Goal: Task Accomplishment & Management: Use online tool/utility

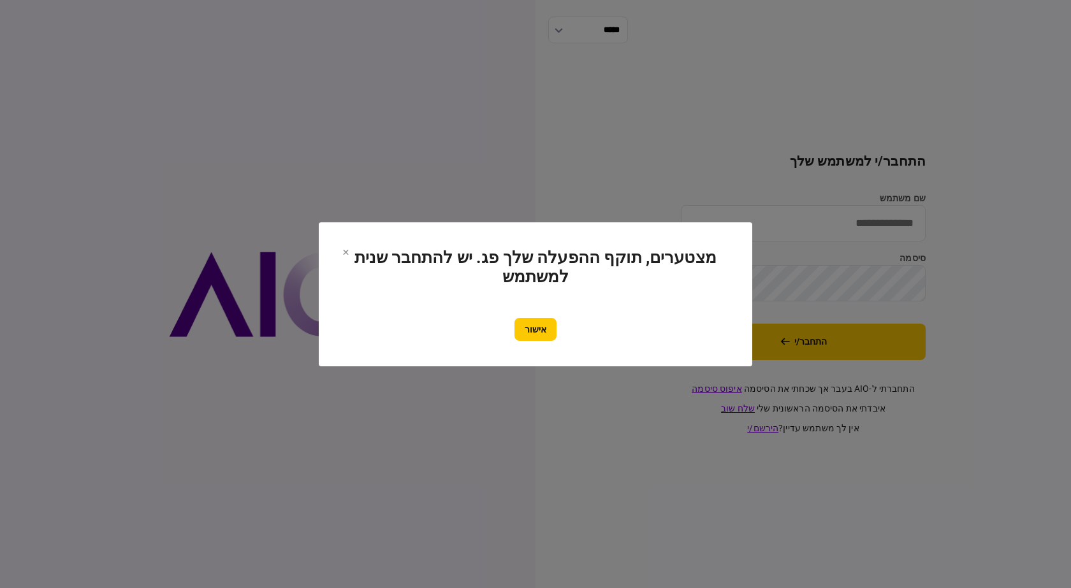
click at [505, 327] on div "אישור" at bounding box center [535, 329] width 382 height 23
click at [541, 326] on button "אישור" at bounding box center [535, 329] width 42 height 23
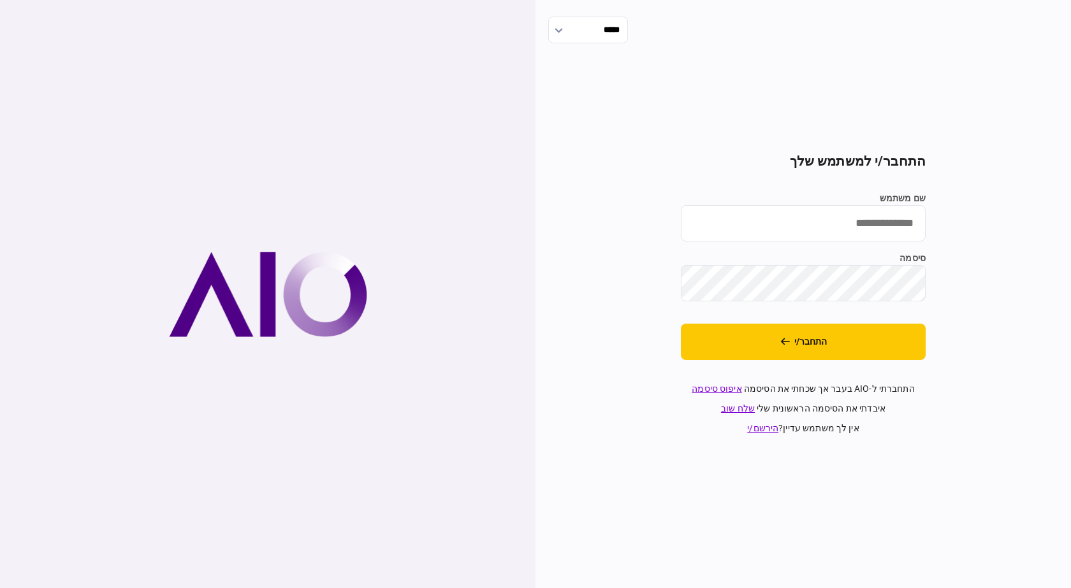
click at [815, 237] on input "שם משתמש" at bounding box center [803, 223] width 245 height 36
type input "**********"
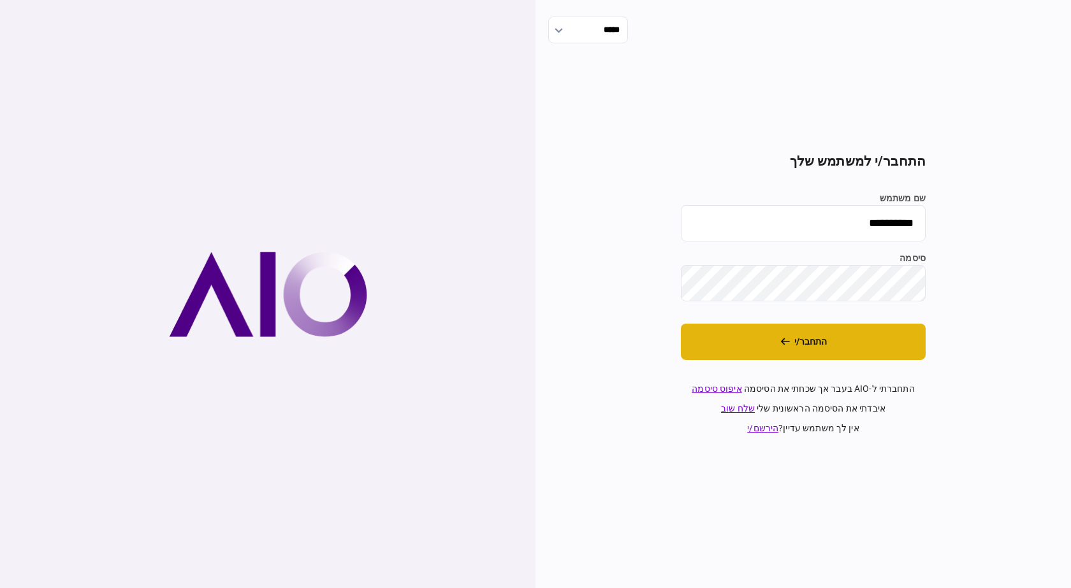
click at [821, 340] on button "התחבר/י" at bounding box center [803, 342] width 245 height 36
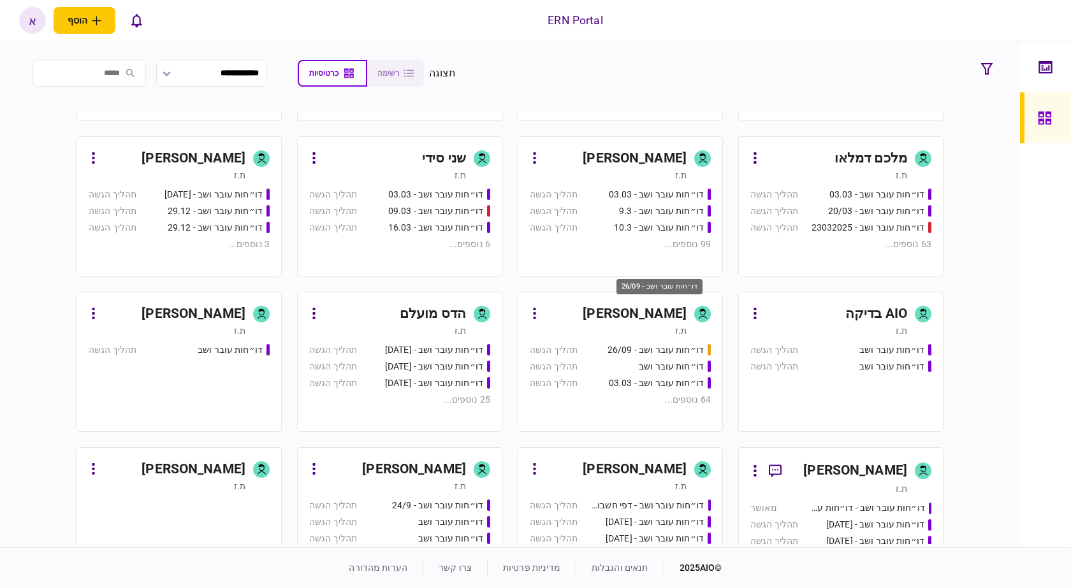
scroll to position [510, 0]
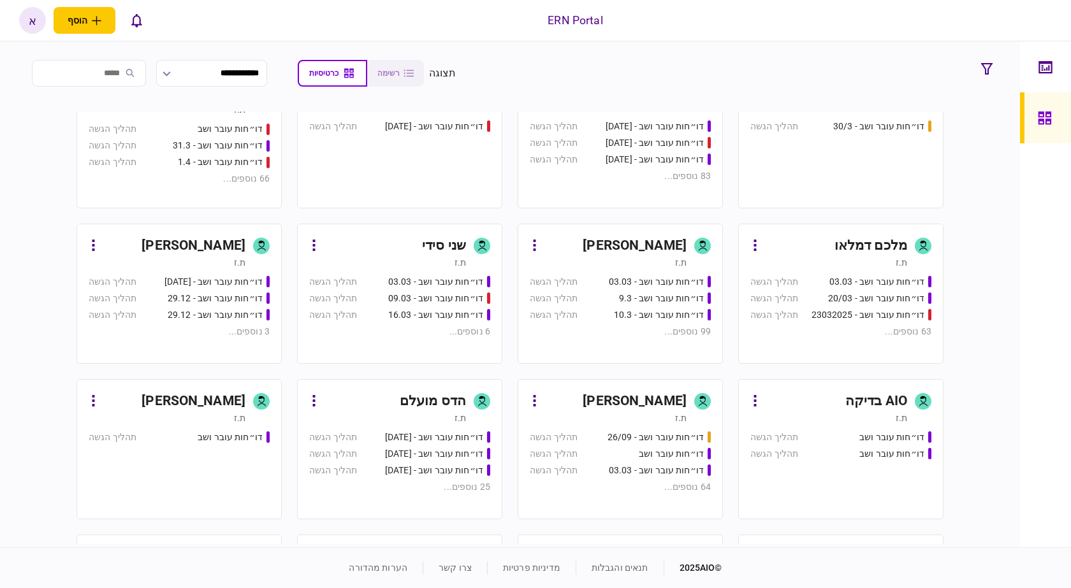
click at [624, 271] on link "איתמר שקד ת.ז דו״חות עובר ושב - 03.03 תהליך הגשה דו״חות עובר ושב - 9.3 תהליך הג…" at bounding box center [619, 294] width 205 height 140
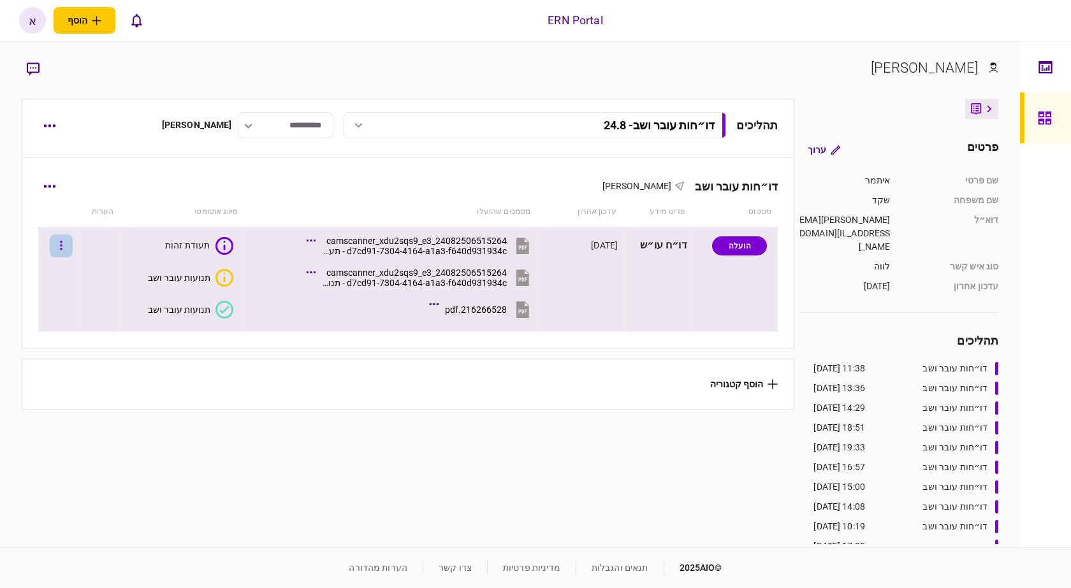
click at [73, 246] on button "button" at bounding box center [61, 246] width 23 height 23
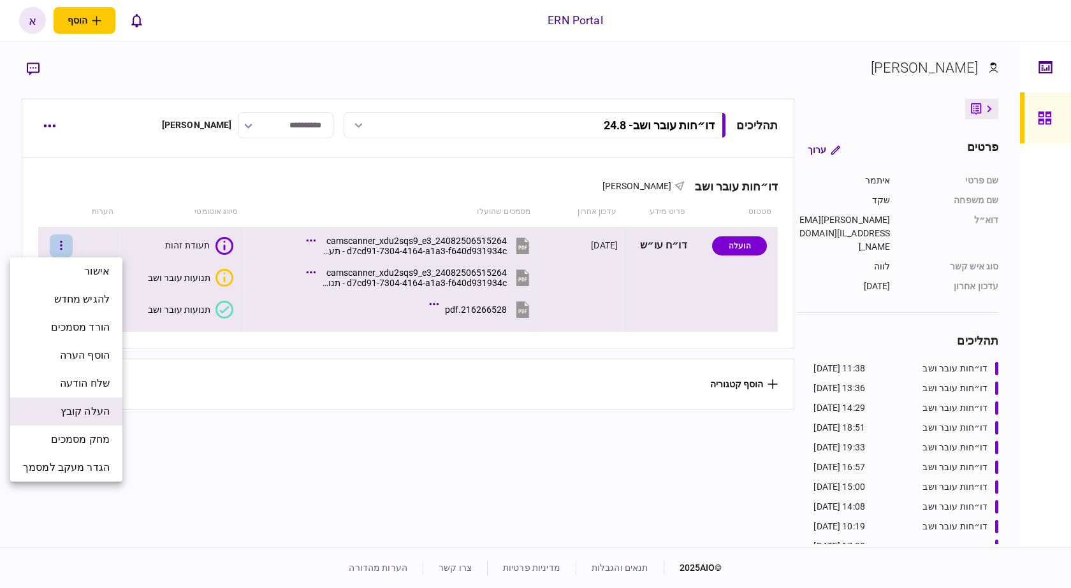
click at [94, 400] on li "העלה קובץ" at bounding box center [66, 412] width 112 height 28
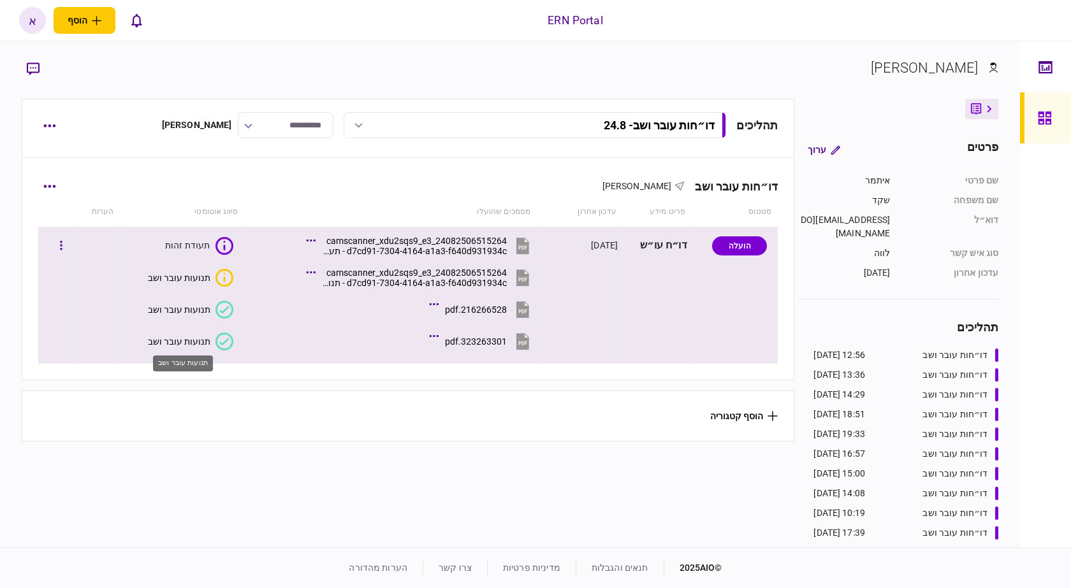
click at [197, 338] on div "תנועות עובר ושב" at bounding box center [179, 341] width 62 height 10
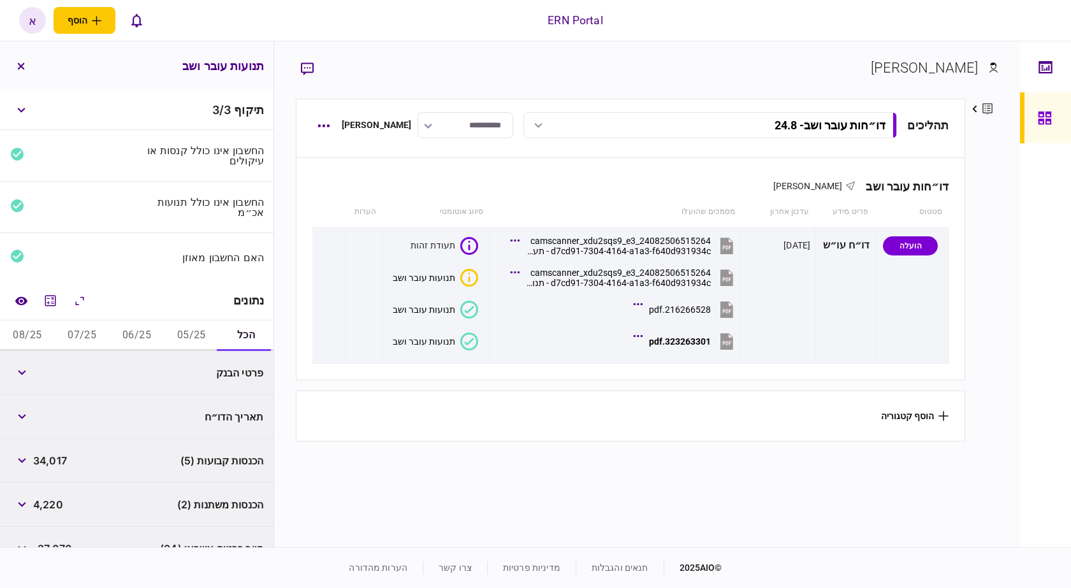
click at [197, 330] on button "05/25" at bounding box center [191, 336] width 55 height 31
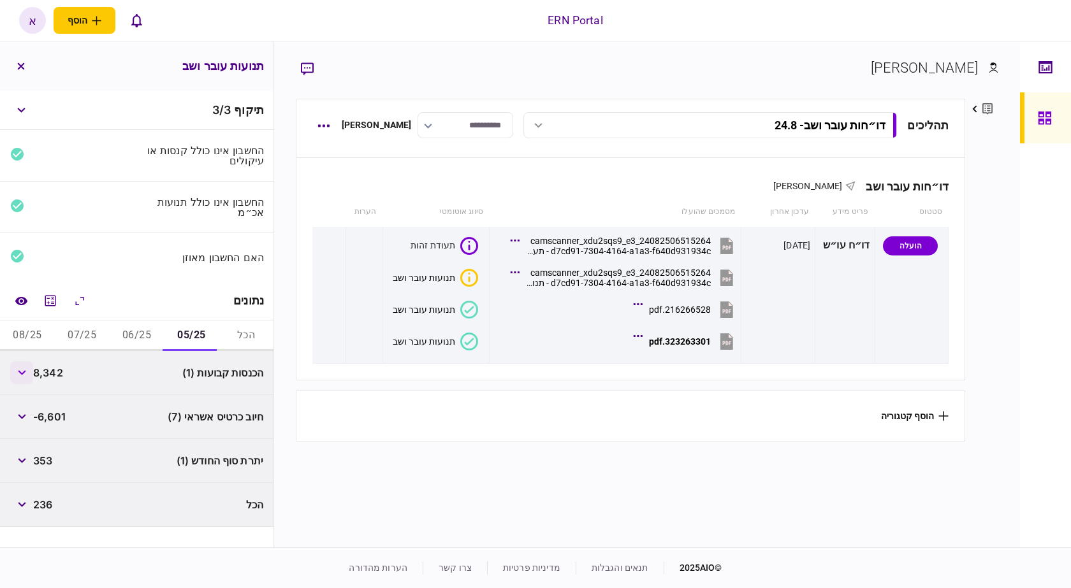
click at [28, 376] on button "button" at bounding box center [21, 372] width 23 height 23
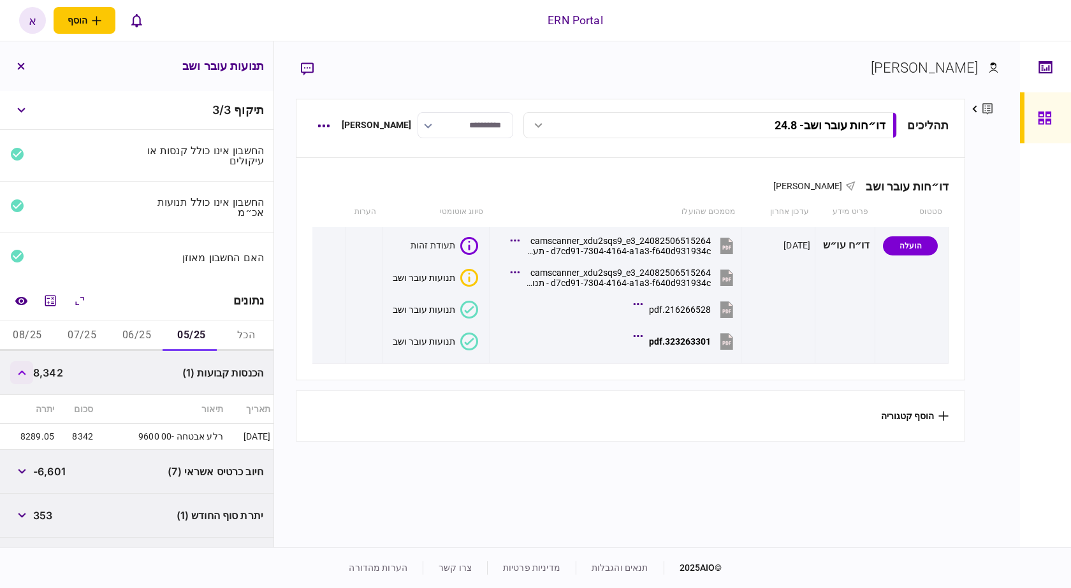
click at [28, 376] on button "button" at bounding box center [21, 372] width 23 height 23
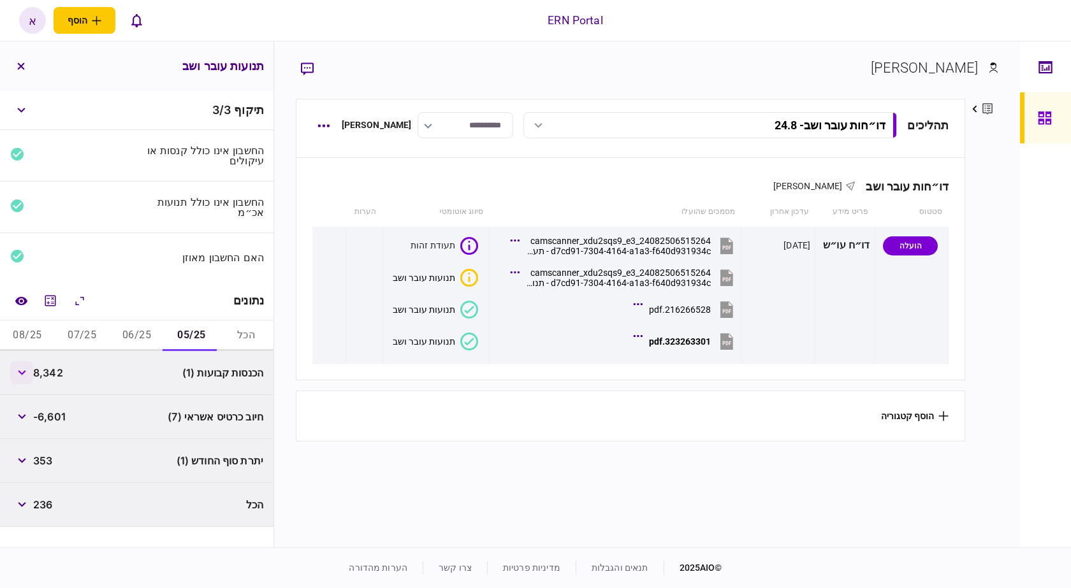
click at [29, 375] on button "button" at bounding box center [21, 372] width 23 height 23
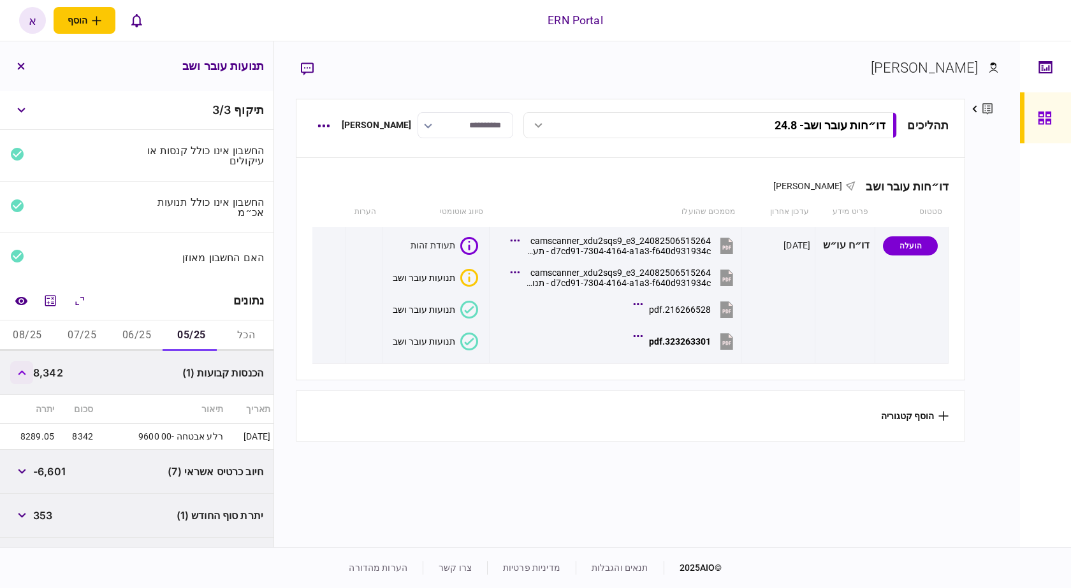
click at [29, 375] on button "button" at bounding box center [21, 372] width 23 height 23
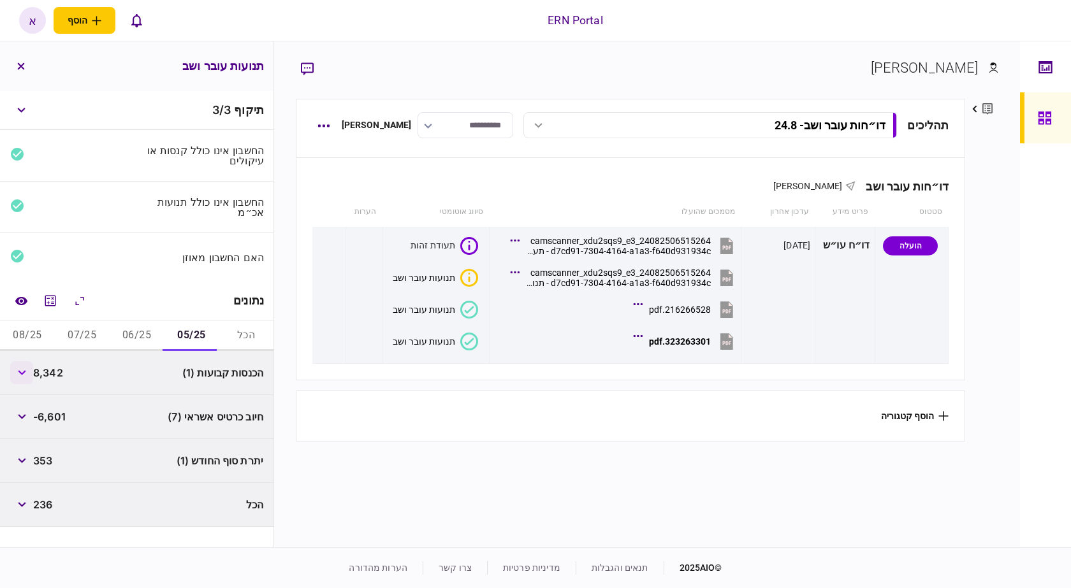
click at [29, 375] on button "button" at bounding box center [21, 372] width 23 height 23
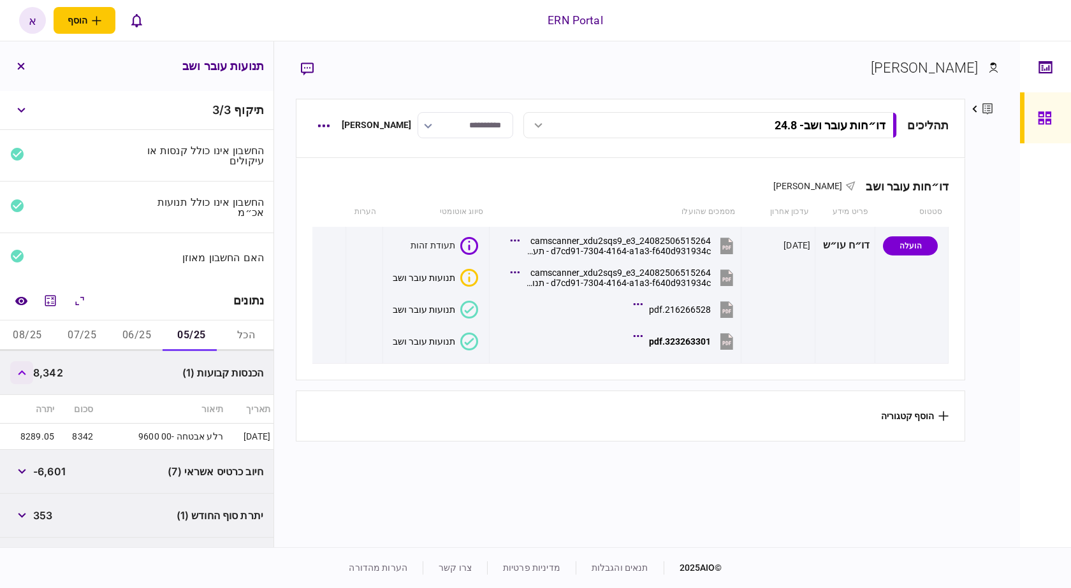
click at [29, 375] on button "button" at bounding box center [21, 372] width 23 height 23
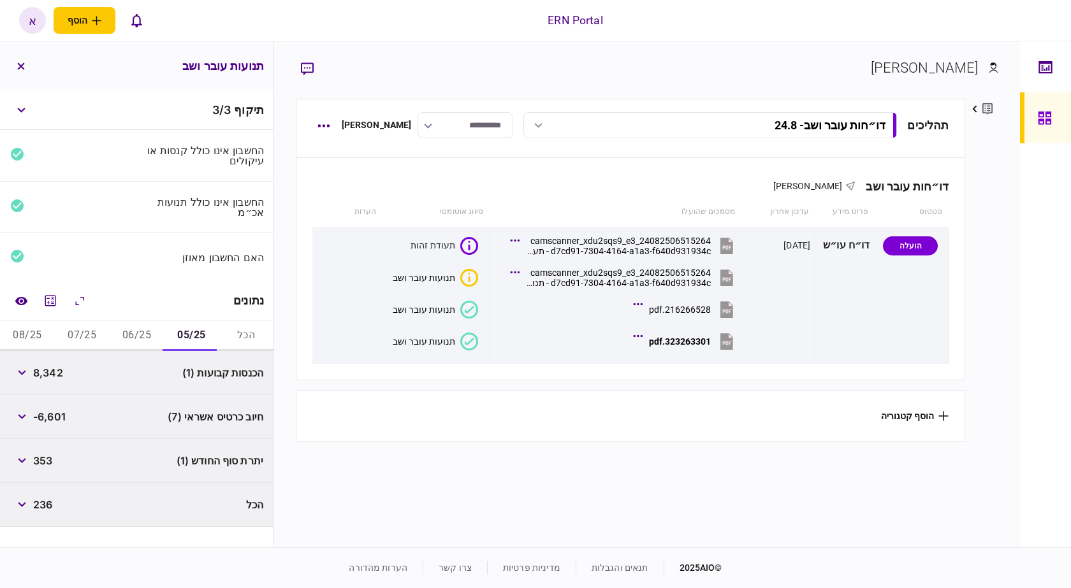
click at [42, 375] on span "8,342" at bounding box center [48, 372] width 30 height 15
copy span "8,342"
click at [146, 330] on button "06/25" at bounding box center [137, 336] width 55 height 31
click at [3, 362] on div "הכנסות קבועות (1) 8,097" at bounding box center [136, 373] width 273 height 44
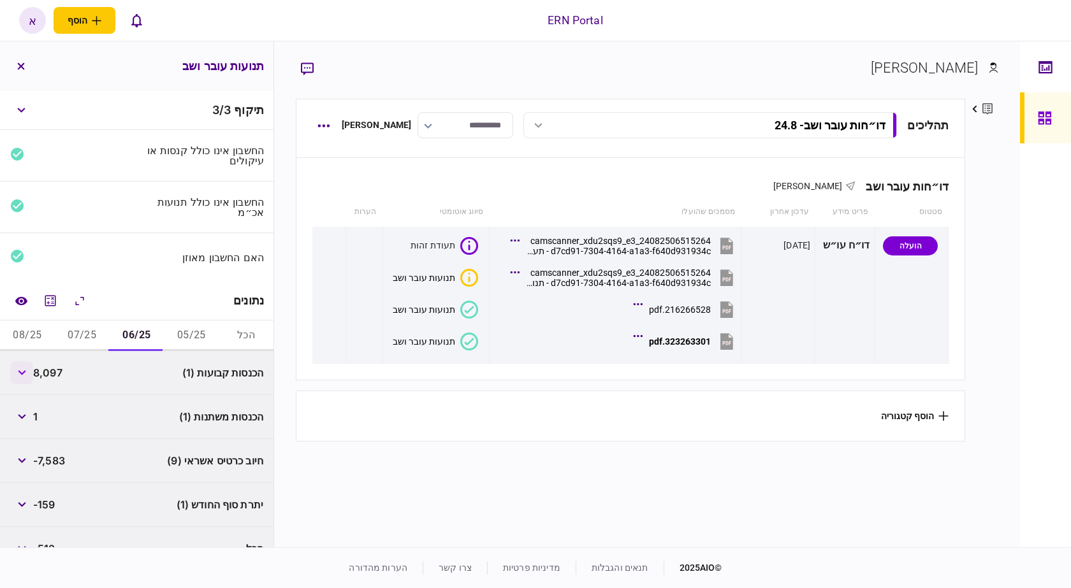
click at [17, 373] on button "button" at bounding box center [21, 372] width 23 height 23
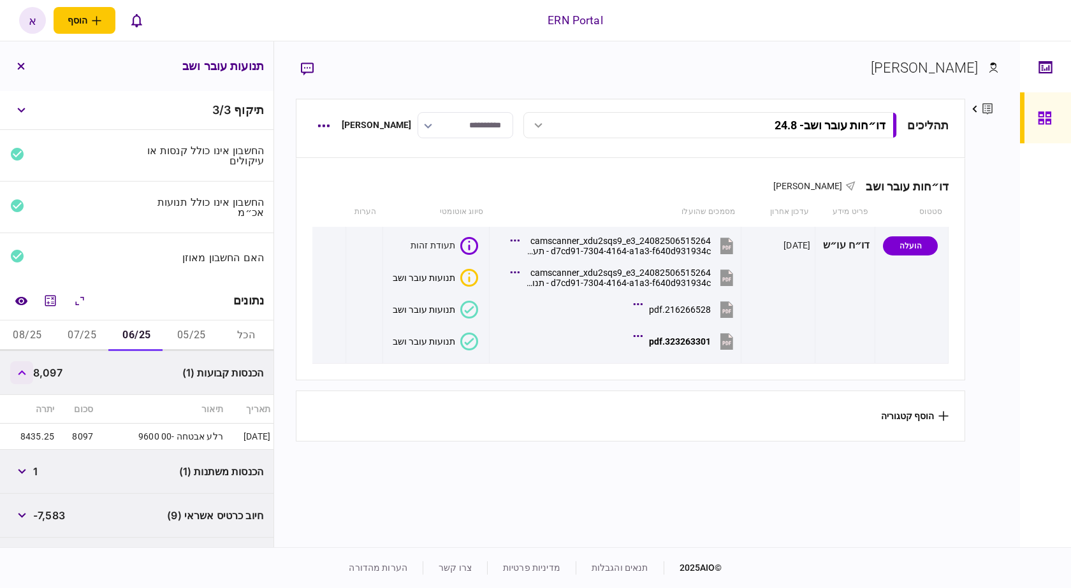
click at [17, 373] on button "button" at bounding box center [21, 372] width 23 height 23
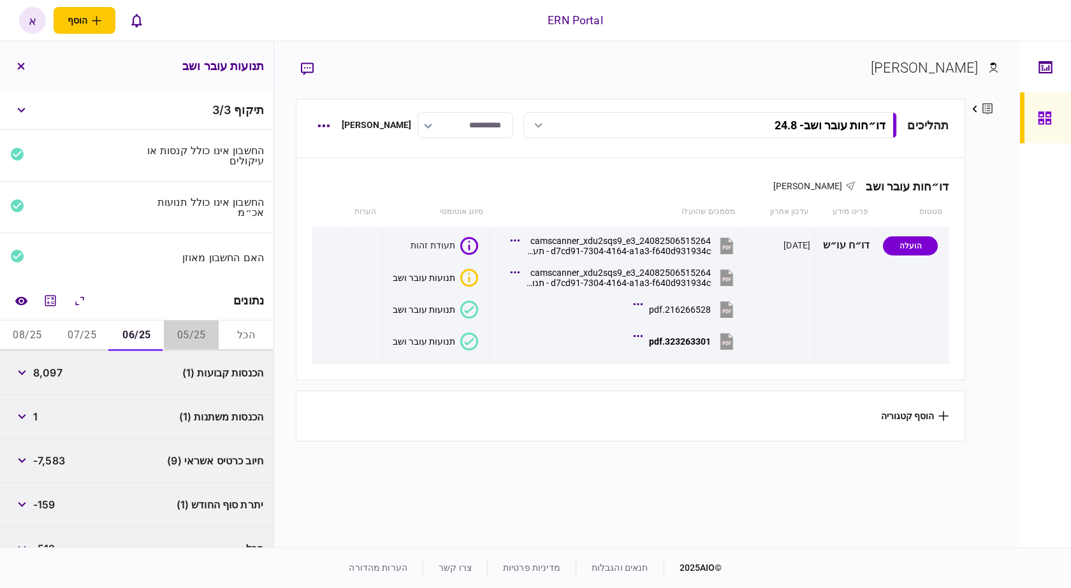
click at [206, 328] on button "05/25" at bounding box center [191, 336] width 55 height 31
click at [52, 383] on div "8,342" at bounding box center [36, 372] width 53 height 23
click at [55, 370] on span "8,342" at bounding box center [48, 372] width 30 height 15
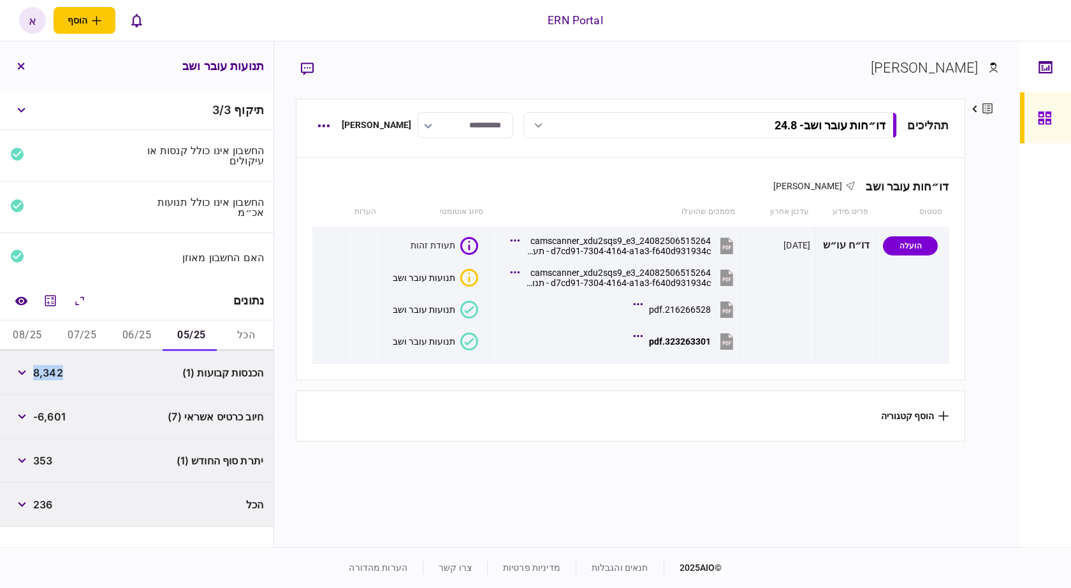
click at [55, 370] on span "8,342" at bounding box center [48, 372] width 30 height 15
copy span "8,342"
click at [40, 457] on span "353" at bounding box center [42, 460] width 19 height 15
copy span "353"
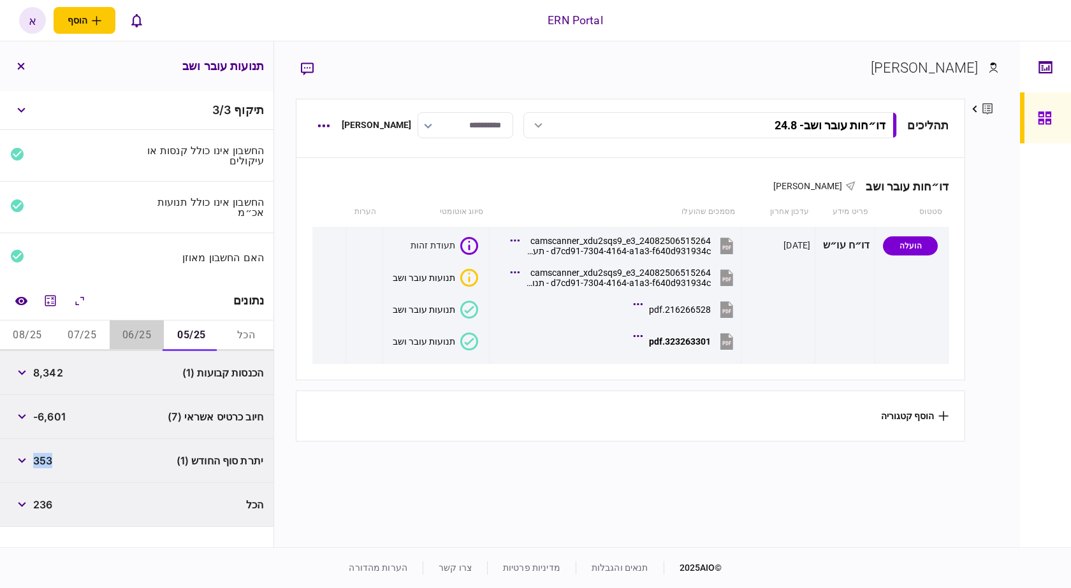
click at [126, 326] on button "06/25" at bounding box center [137, 336] width 55 height 31
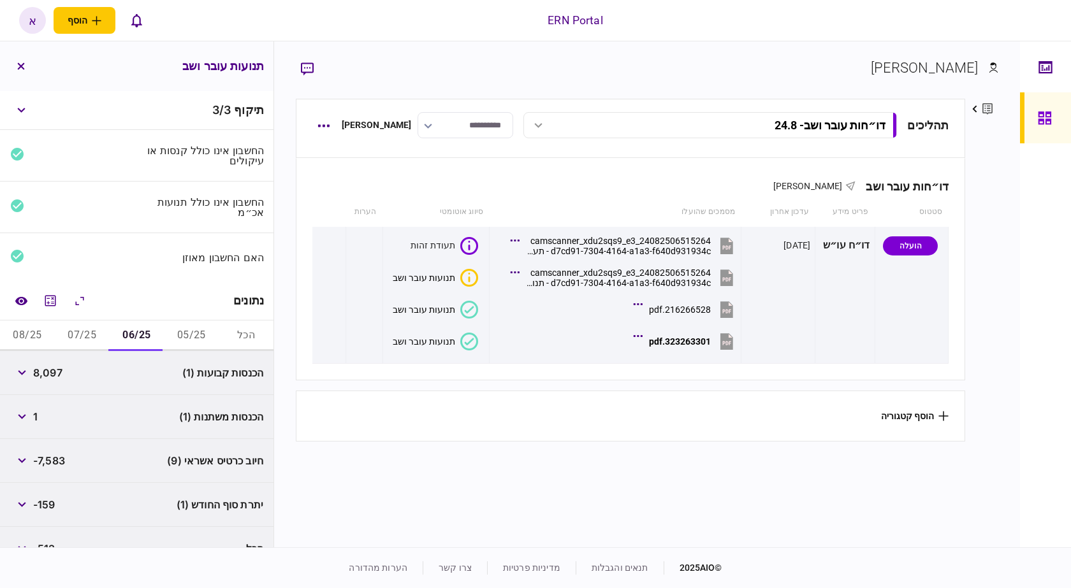
click at [57, 371] on span "8,097" at bounding box center [47, 372] width 29 height 15
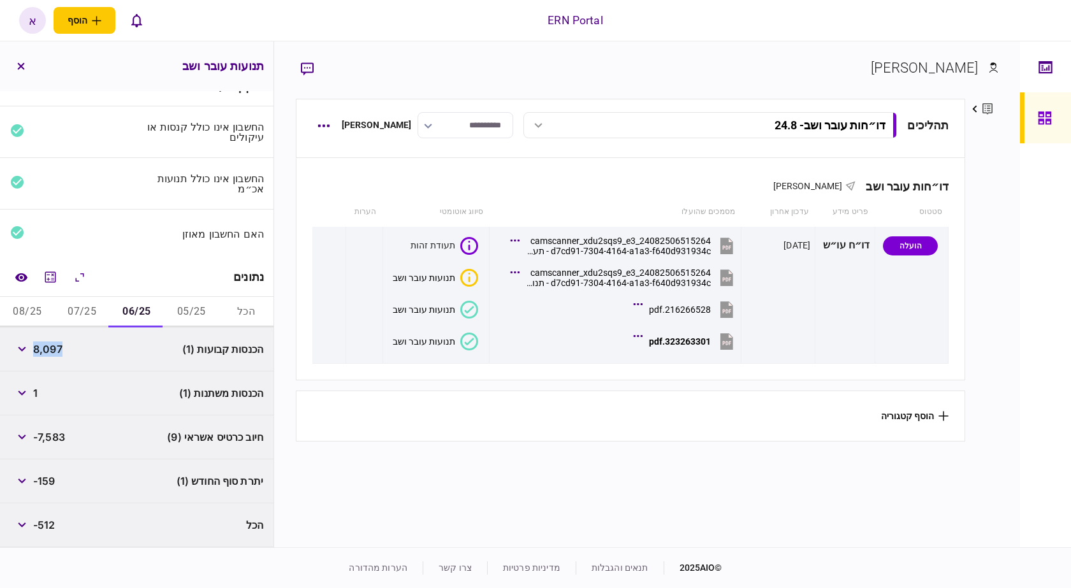
click at [48, 484] on span "-159" at bounding box center [44, 480] width 22 height 15
copy span "159"
click at [96, 312] on button "07/25" at bounding box center [82, 312] width 55 height 31
click at [55, 354] on span "7,280" at bounding box center [47, 349] width 28 height 15
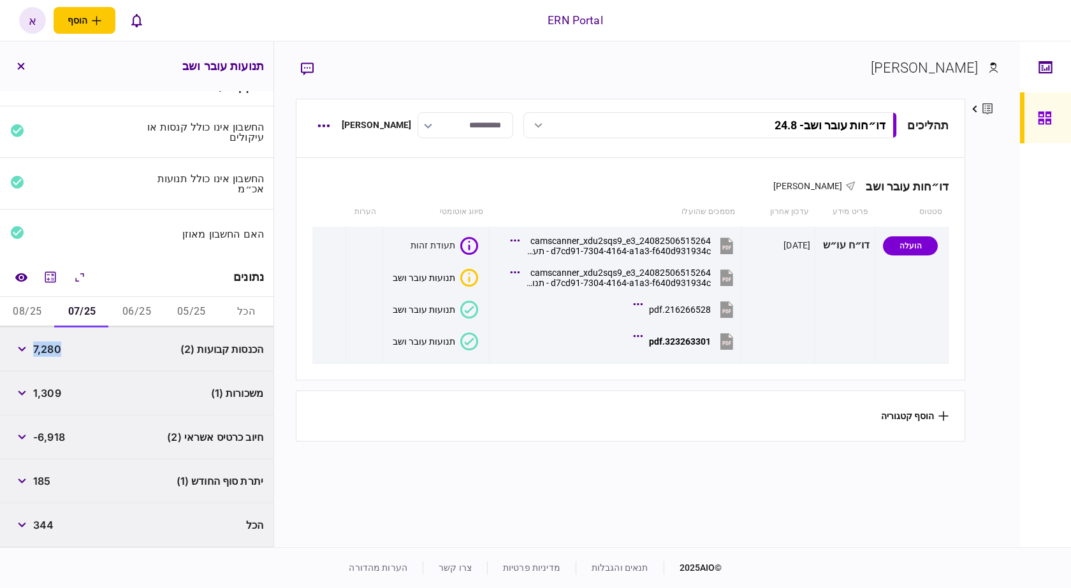
click at [55, 354] on span "7,280" at bounding box center [47, 349] width 28 height 15
copy span "7,280"
click at [43, 482] on span "185" at bounding box center [41, 480] width 17 height 15
copy span "185"
click at [43, 482] on span "185" at bounding box center [41, 480] width 17 height 15
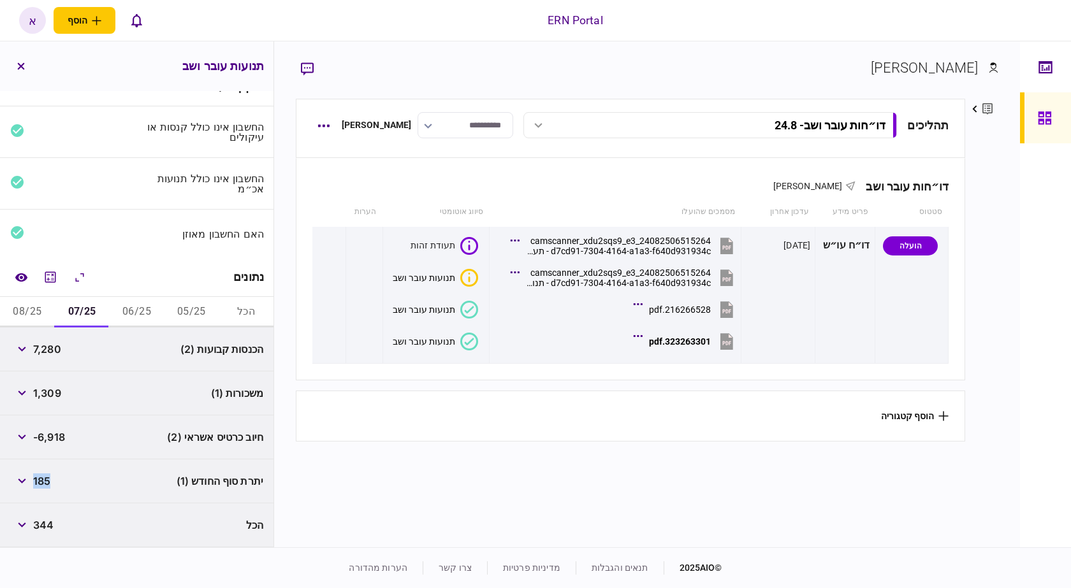
click at [36, 306] on button "08/25" at bounding box center [27, 312] width 55 height 31
click at [46, 349] on span "10,298" at bounding box center [50, 349] width 34 height 15
copy span "10,298"
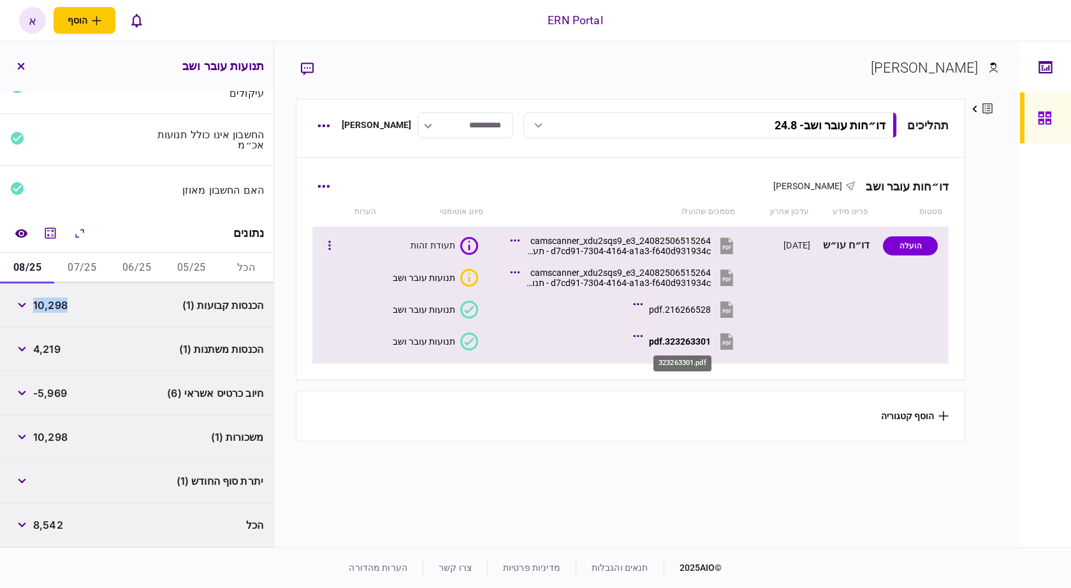
click at [690, 343] on div "323263301.pdf" at bounding box center [680, 341] width 62 height 10
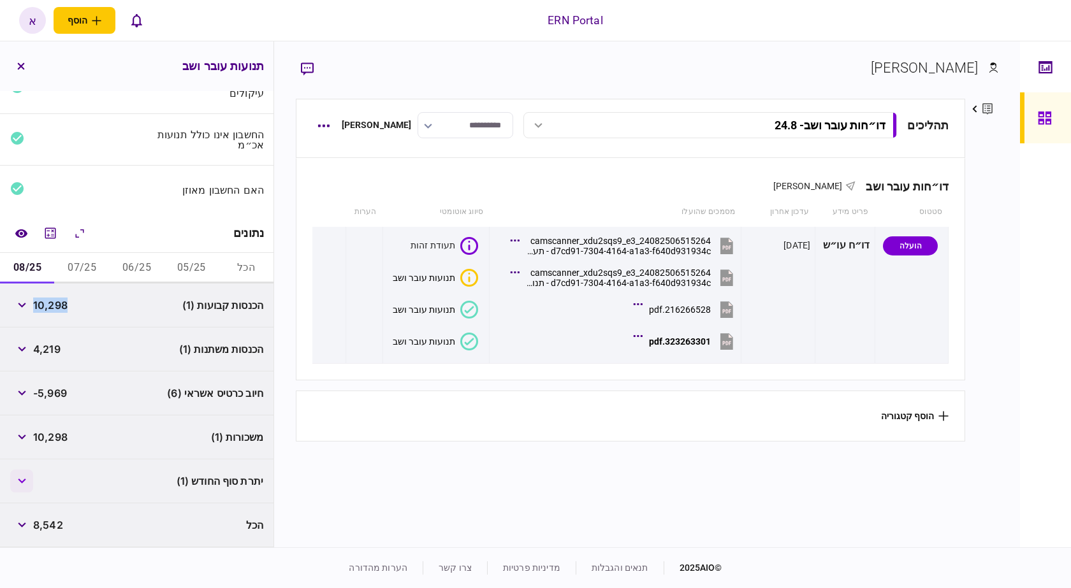
click at [15, 482] on button "button" at bounding box center [21, 481] width 23 height 23
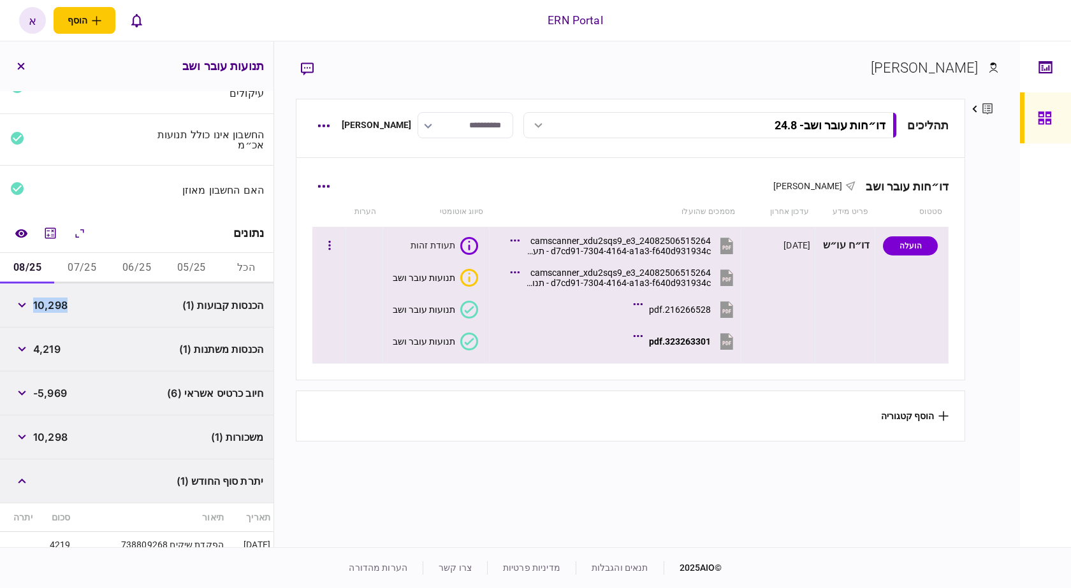
click at [679, 347] on button "323263301.pdf" at bounding box center [686, 341] width 100 height 29
click at [690, 300] on button "216266528.pdf" at bounding box center [686, 309] width 100 height 29
click at [699, 340] on div "323263301.pdf" at bounding box center [680, 341] width 62 height 10
